Goal: Transaction & Acquisition: Purchase product/service

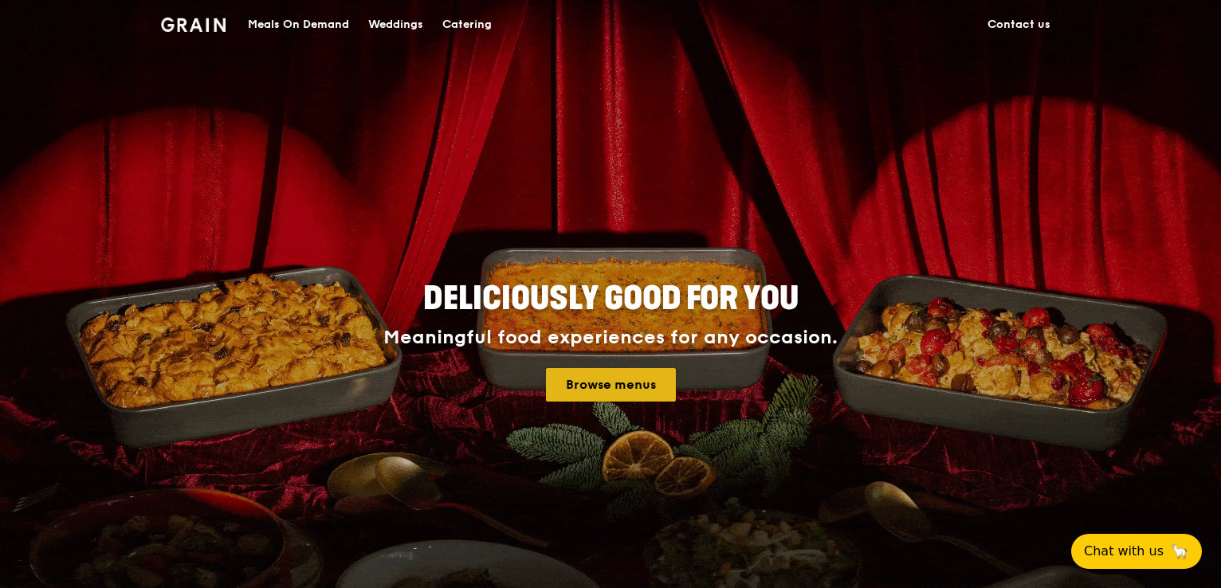
click at [590, 383] on link "Browse menus" at bounding box center [611, 384] width 130 height 33
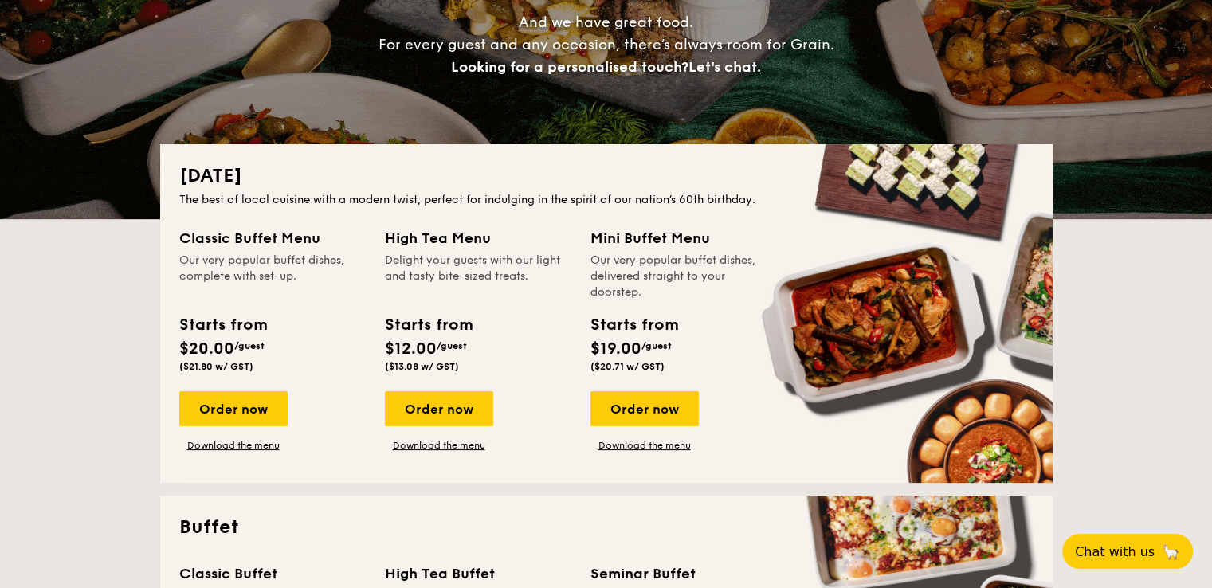
scroll to position [239, 0]
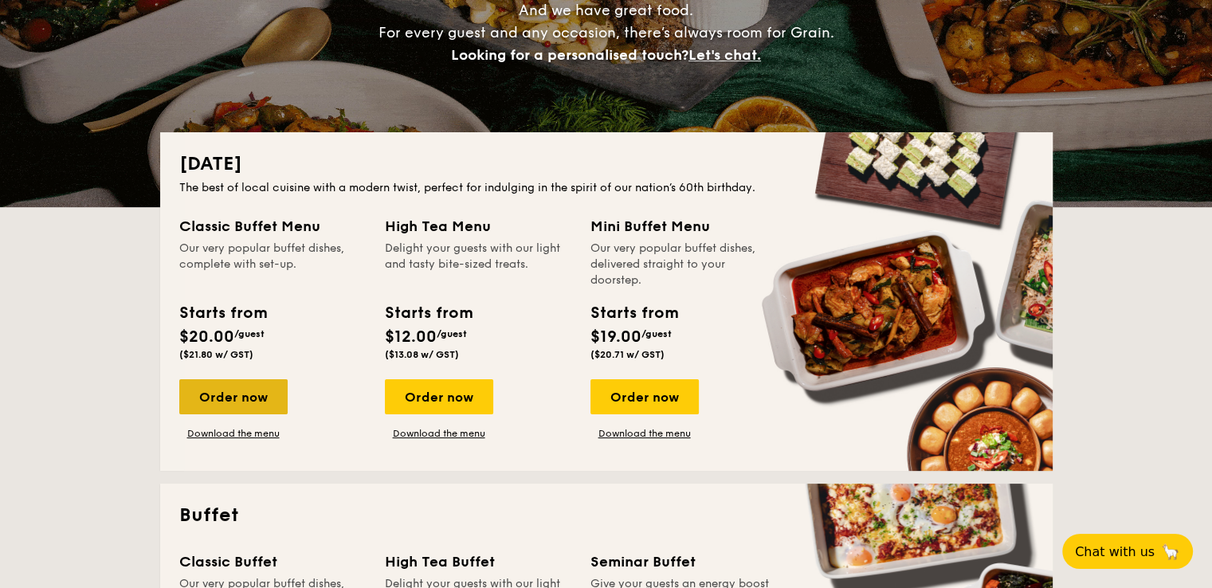
click at [267, 388] on div "Order now" at bounding box center [233, 396] width 108 height 35
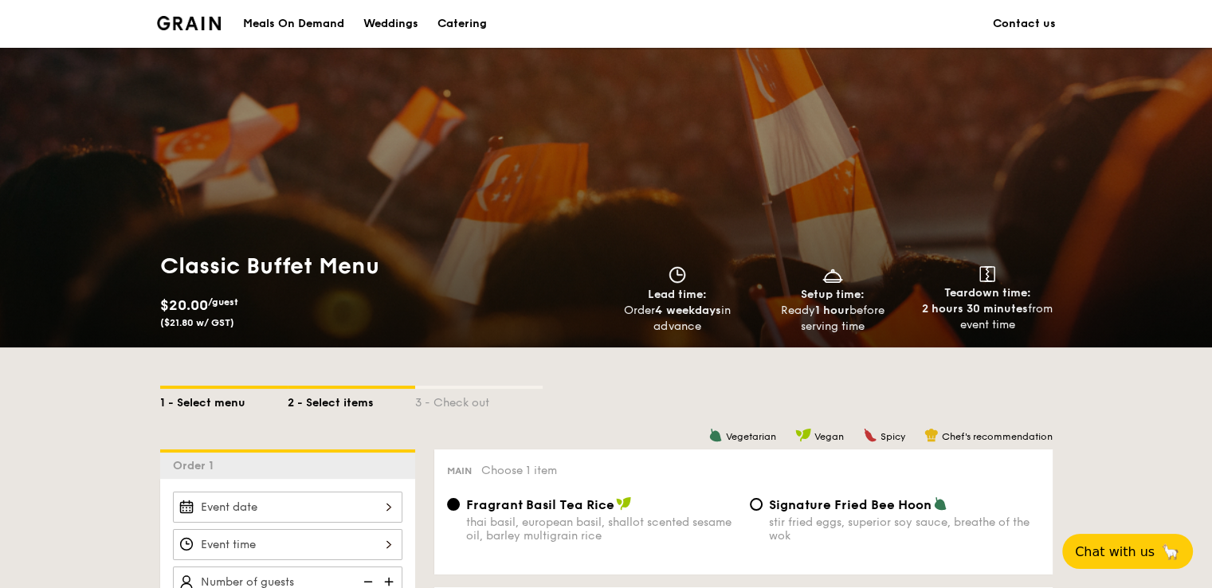
click at [187, 394] on div "1 - Select menu" at bounding box center [223, 400] width 127 height 22
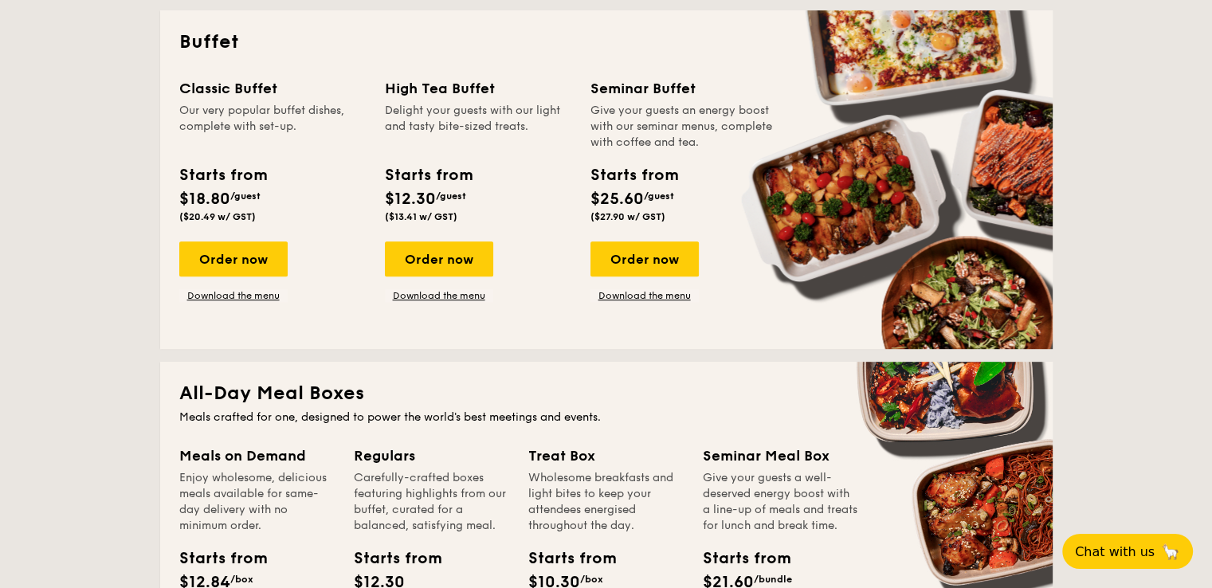
scroll to position [717, 0]
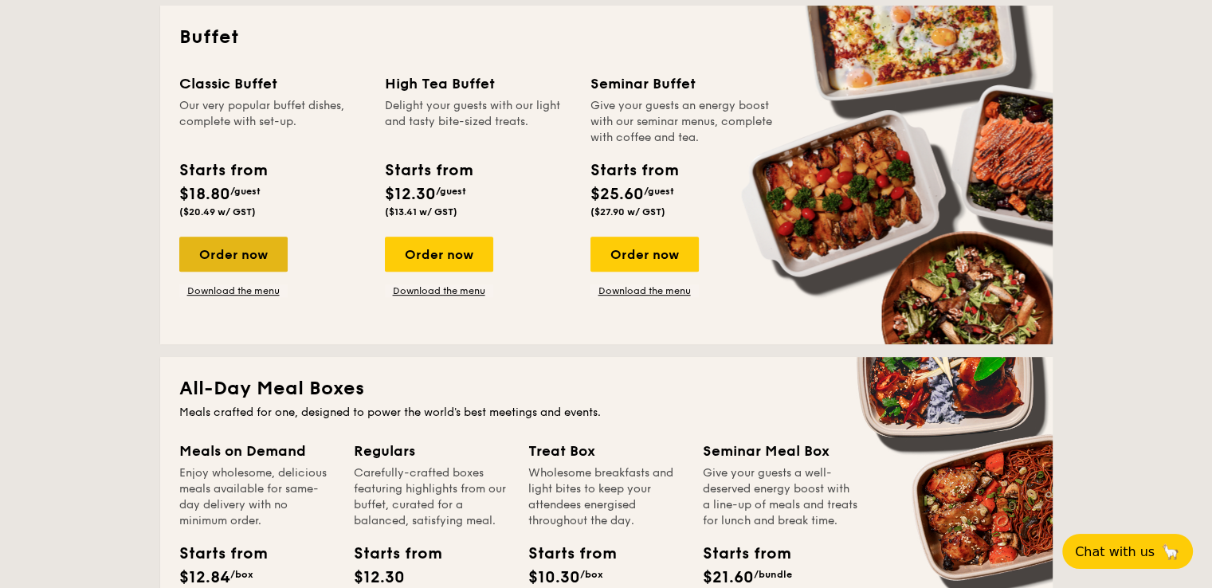
click at [272, 265] on div "Order now" at bounding box center [233, 254] width 108 height 35
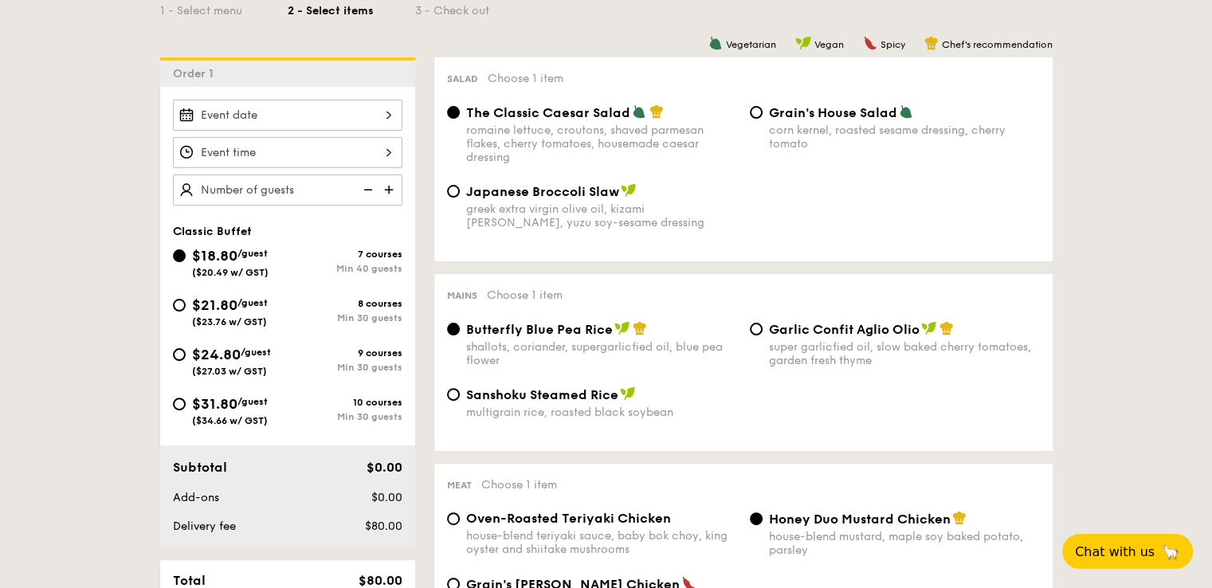
scroll to position [398, 0]
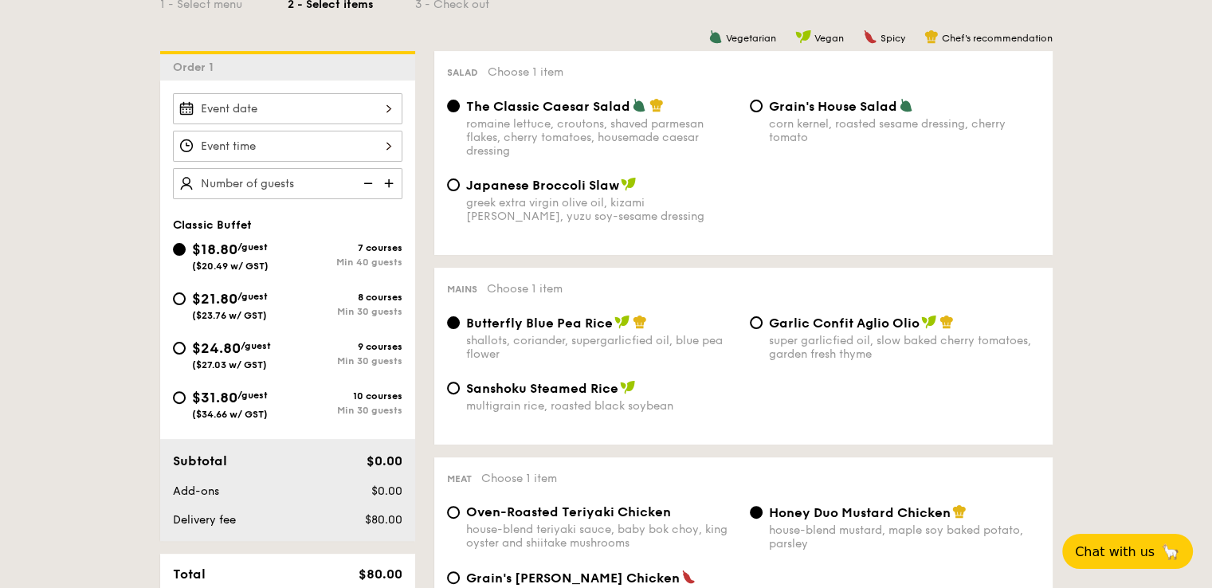
click at [210, 290] on span "$21.80" at bounding box center [214, 299] width 45 height 18
click at [186, 292] on input "$21.80 /guest ($23.76 w/ GST) 8 courses Min 30 guests" at bounding box center [179, 298] width 13 height 13
radio input "true"
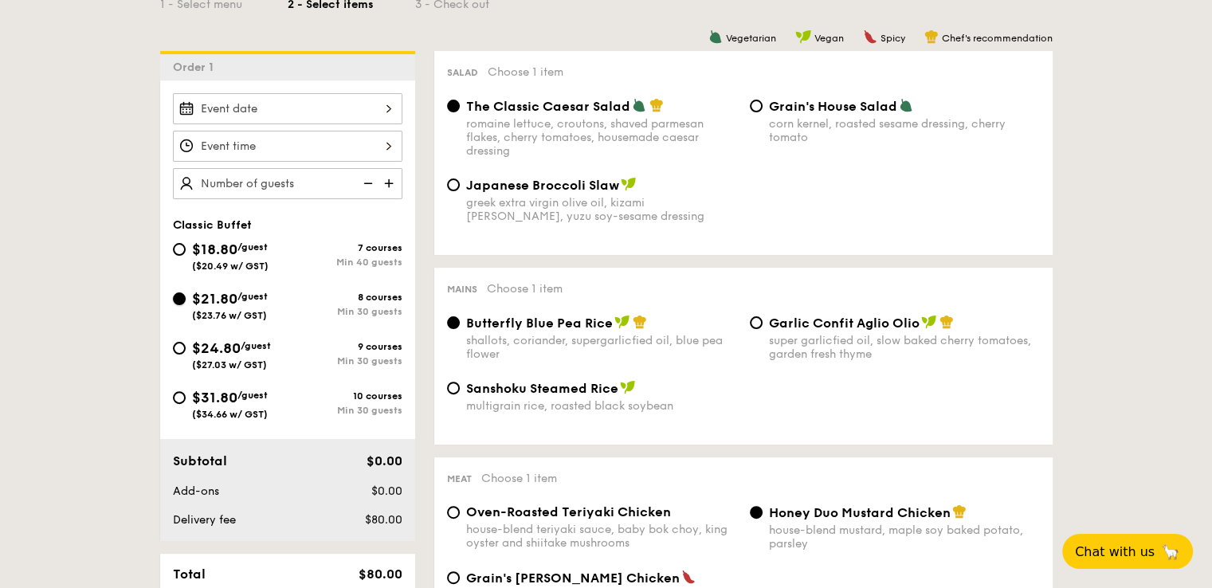
radio input "true"
